Goal: Navigation & Orientation: Understand site structure

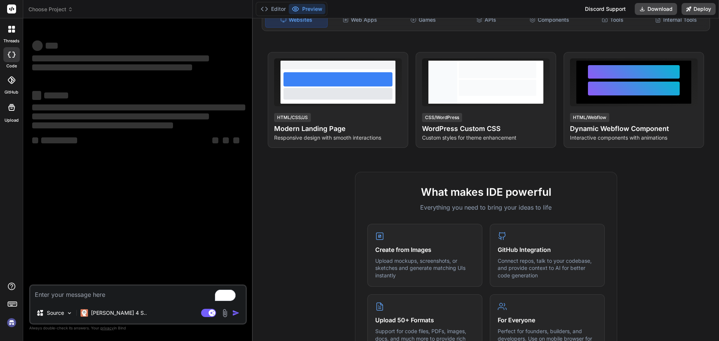
scroll to position [112, 0]
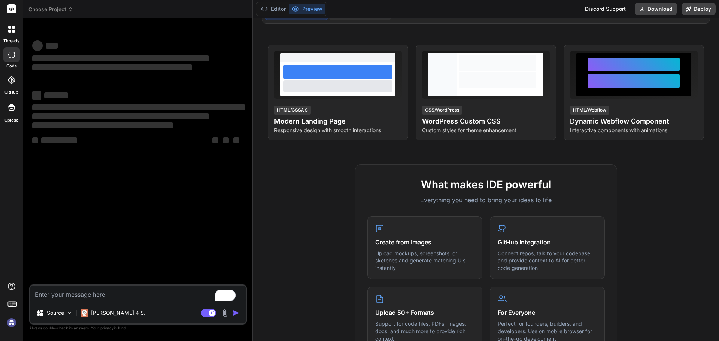
click at [359, 20] on div "Web Apps" at bounding box center [360, 12] width 62 height 16
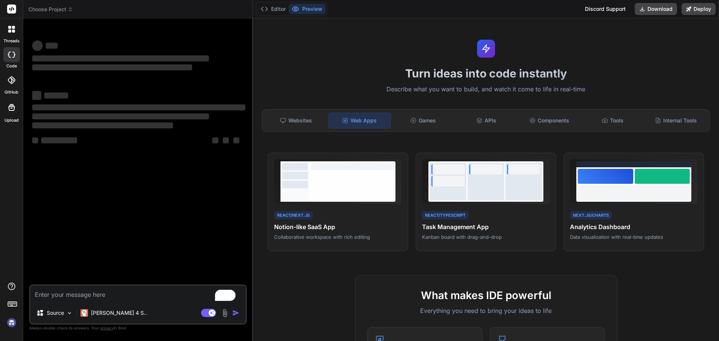
scroll to position [0, 0]
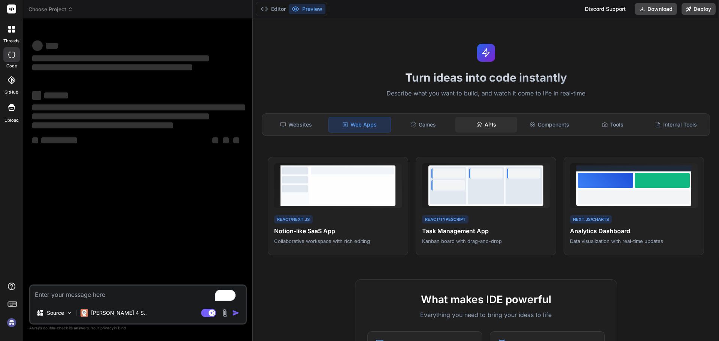
click at [493, 133] on div "APIs" at bounding box center [486, 125] width 62 height 16
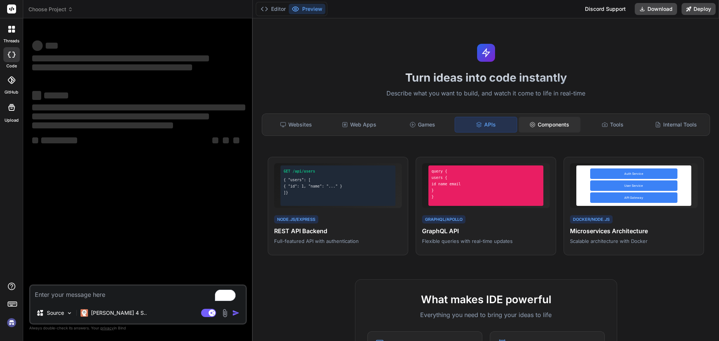
click at [543, 133] on div "Components" at bounding box center [550, 125] width 62 height 16
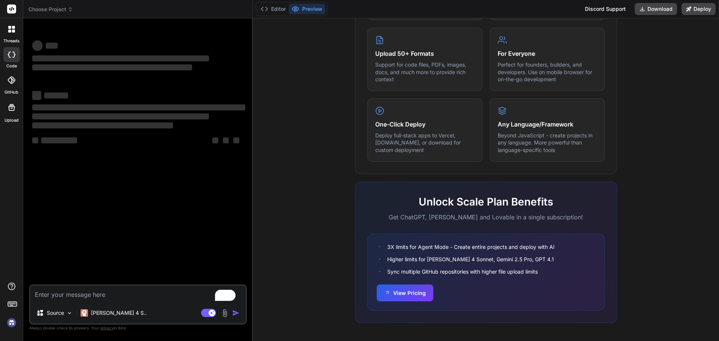
scroll to position [412, 0]
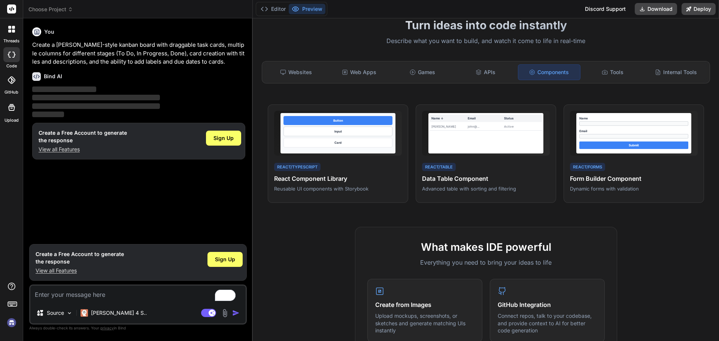
type textarea "x"
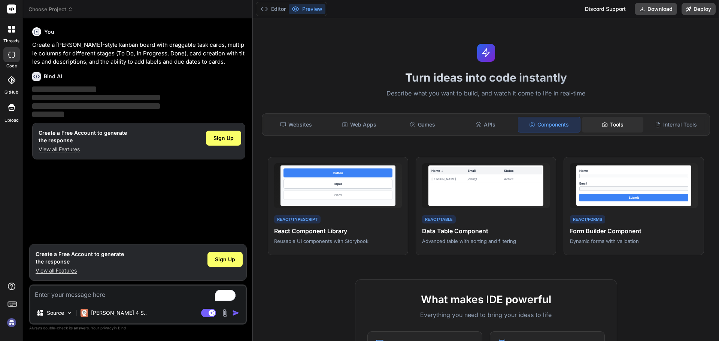
click at [623, 133] on div "Tools" at bounding box center [613, 125] width 62 height 16
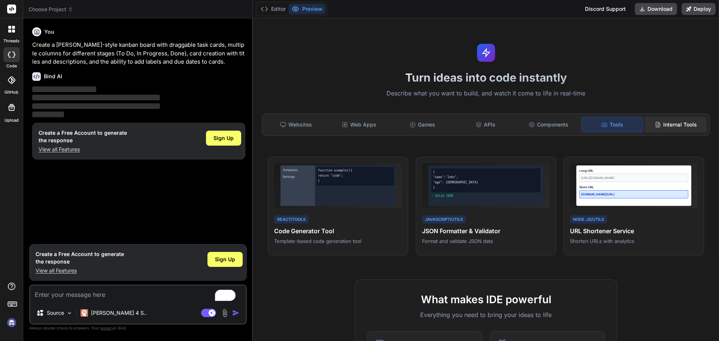
click at [667, 133] on div "Internal Tools" at bounding box center [676, 125] width 62 height 16
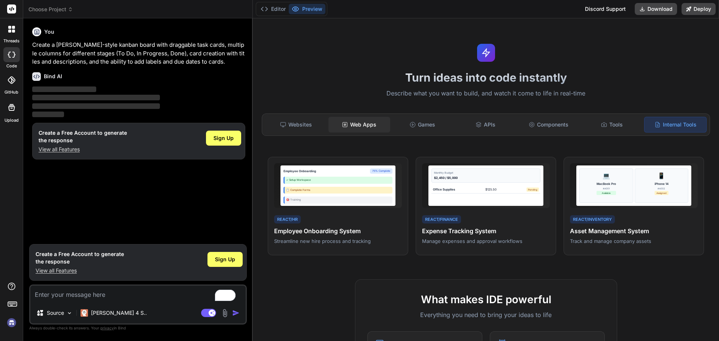
click at [355, 133] on div "Web Apps" at bounding box center [359, 125] width 62 height 16
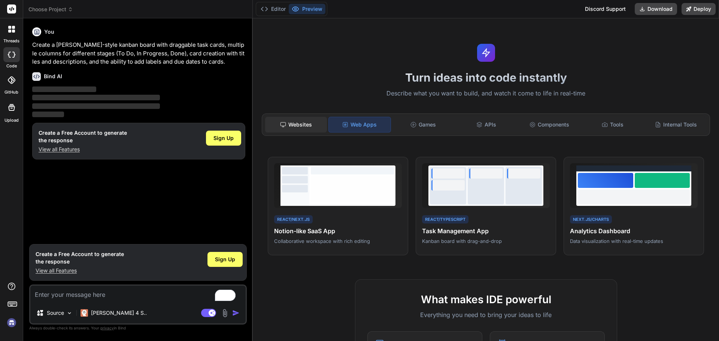
click at [293, 133] on div "Websites" at bounding box center [296, 125] width 62 height 16
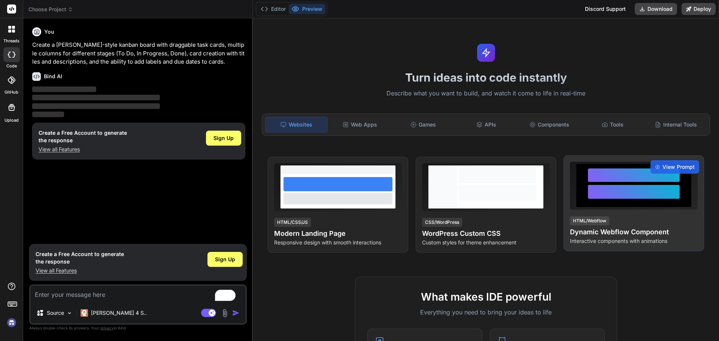
click at [627, 199] on div at bounding box center [634, 192] width 92 height 14
click at [662, 171] on span "View Prompt" at bounding box center [678, 166] width 32 height 7
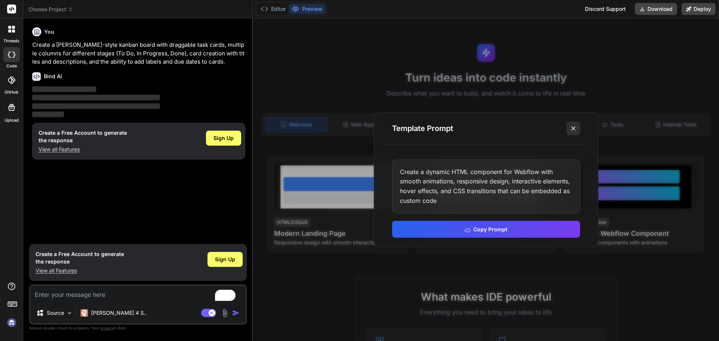
click at [570, 127] on icon at bounding box center [573, 128] width 7 height 7
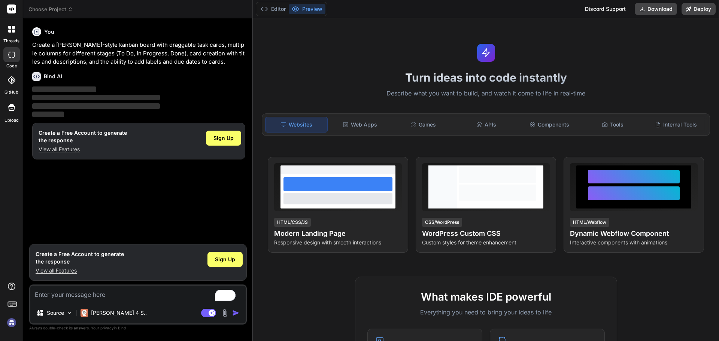
click at [9, 37] on div at bounding box center [12, 29] width 16 height 16
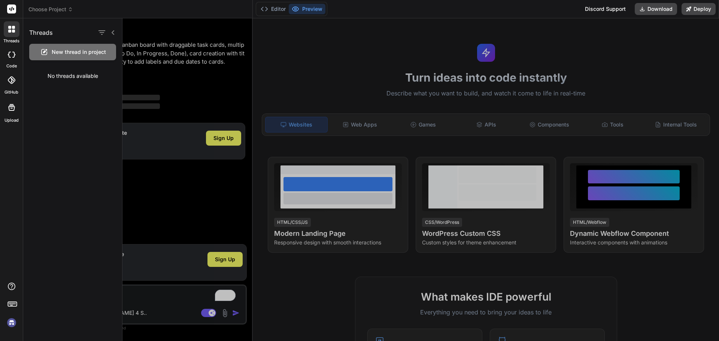
click at [13, 84] on icon at bounding box center [11, 79] width 7 height 7
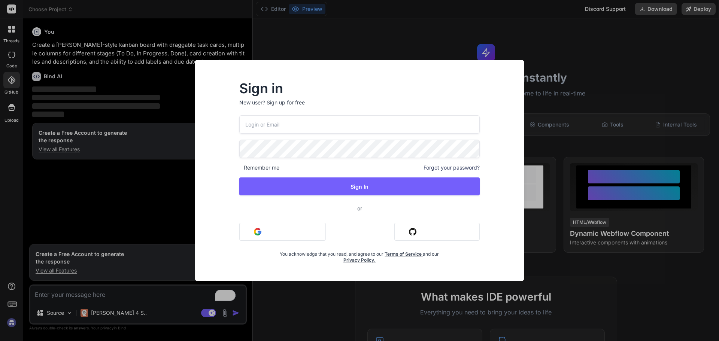
click at [564, 51] on div "Sign in New user? Sign up for free Remember me Forgot your password? Sign In or…" at bounding box center [359, 170] width 719 height 341
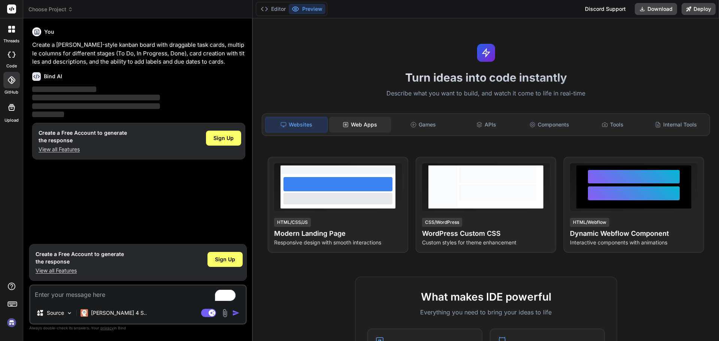
click at [362, 133] on div "Web Apps" at bounding box center [360, 125] width 62 height 16
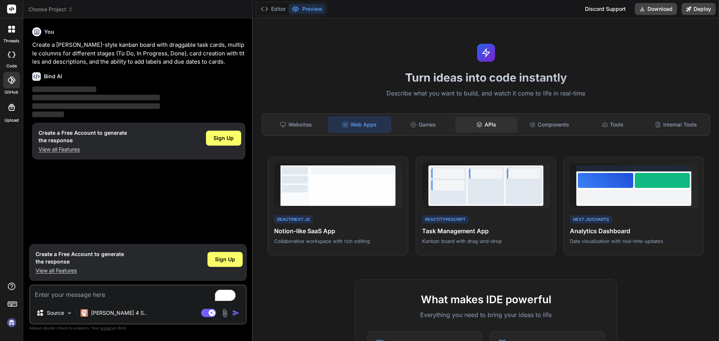
click at [492, 133] on div "APIs" at bounding box center [486, 125] width 62 height 16
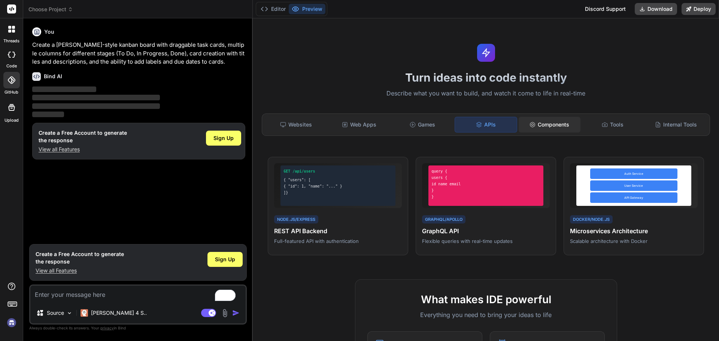
click at [549, 133] on div "Components" at bounding box center [550, 125] width 62 height 16
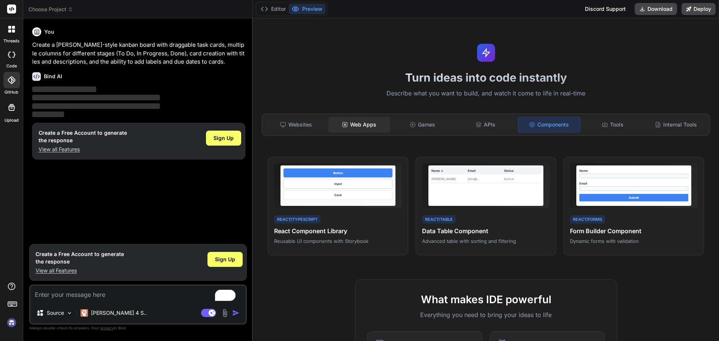
click at [357, 133] on div "Web Apps" at bounding box center [359, 125] width 62 height 16
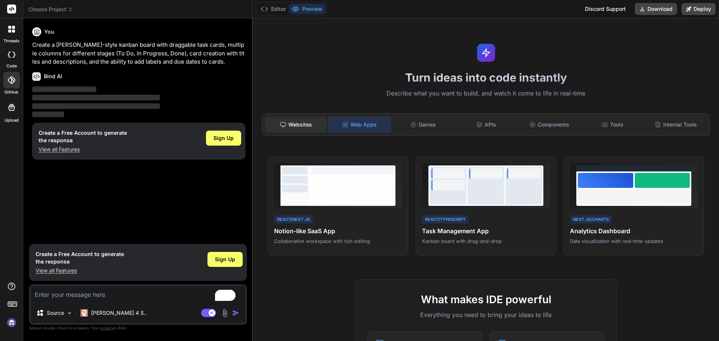
click at [289, 133] on div "Websites" at bounding box center [296, 125] width 62 height 16
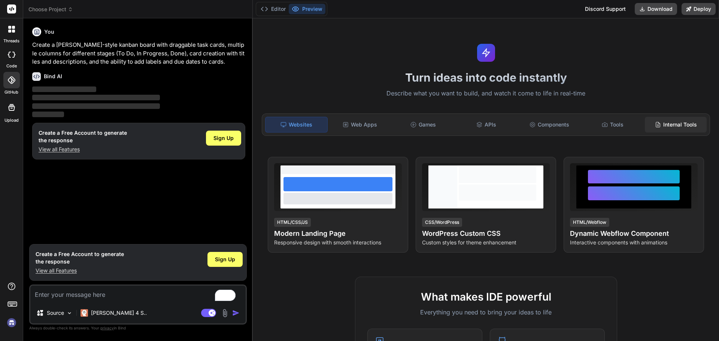
click at [650, 133] on div "Internal Tools" at bounding box center [676, 125] width 62 height 16
